Goal: Book appointment/travel/reservation

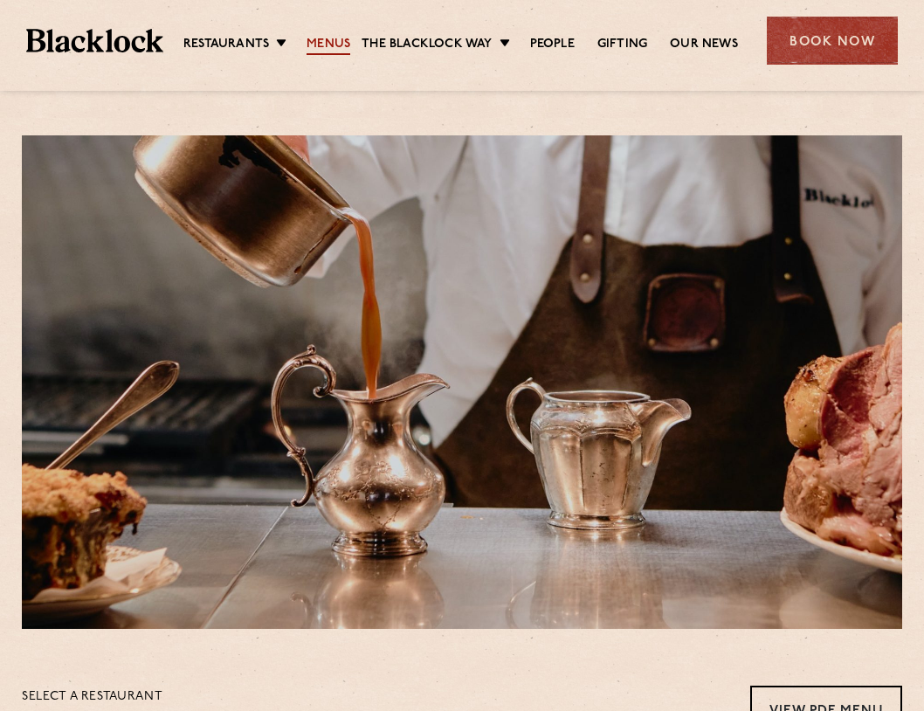
click at [335, 37] on link "Menus" at bounding box center [328, 45] width 44 height 19
click at [837, 35] on div "Book Now" at bounding box center [832, 41] width 131 height 48
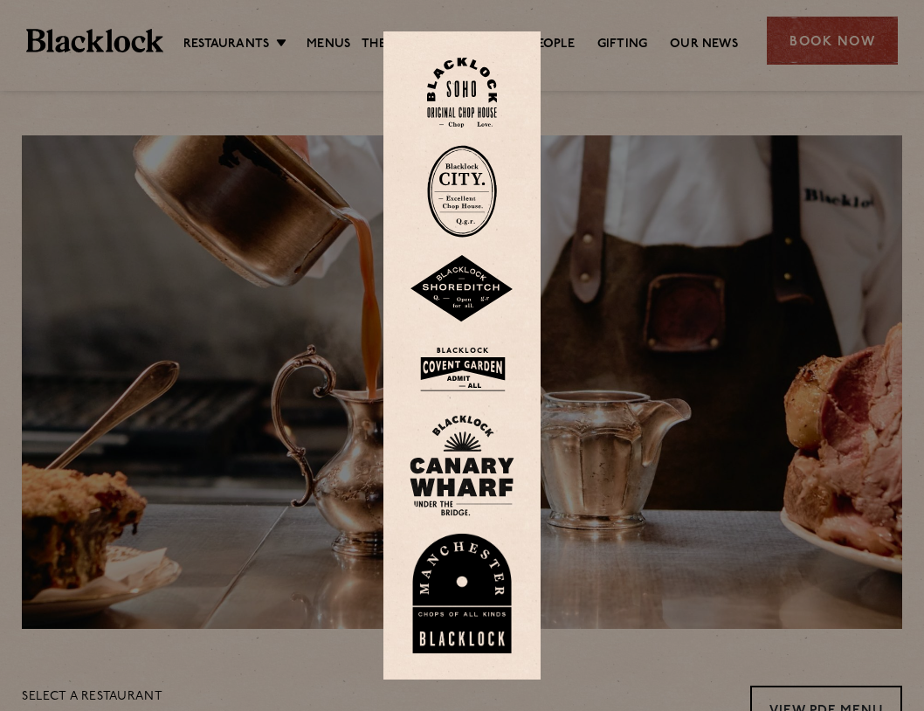
click at [458, 458] on img at bounding box center [461, 465] width 105 height 101
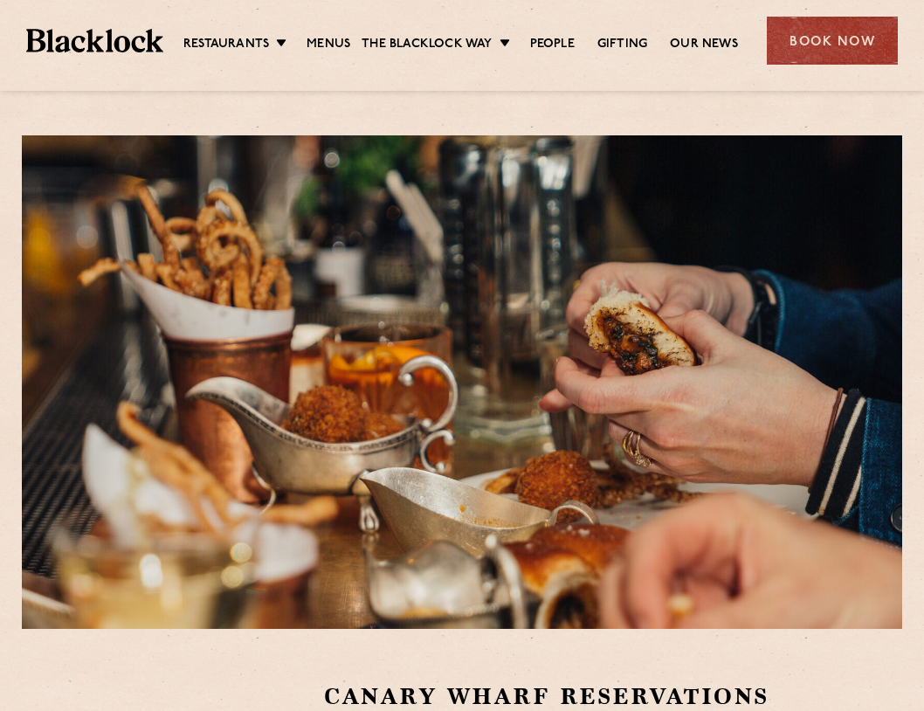
scroll to position [437, 0]
